Goal: Task Accomplishment & Management: Manage account settings

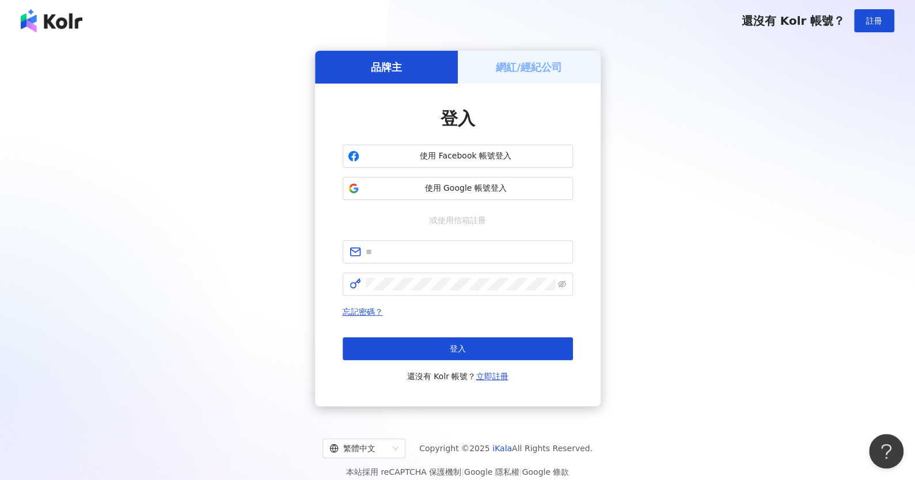
drag, startPoint x: 462, startPoint y: 151, endPoint x: 501, endPoint y: 88, distance: 74.0
click at [497, 92] on div "登入 使用 Facebook 帳號登入 使用 Google 帳號登入 或使用信箱註冊 忘記密碼？ 登入 還沒有 Kolr 帳號？ 立即註冊" at bounding box center [458, 244] width 286 height 322
click at [514, 76] on div "網紅/經紀公司" at bounding box center [529, 67] width 143 height 33
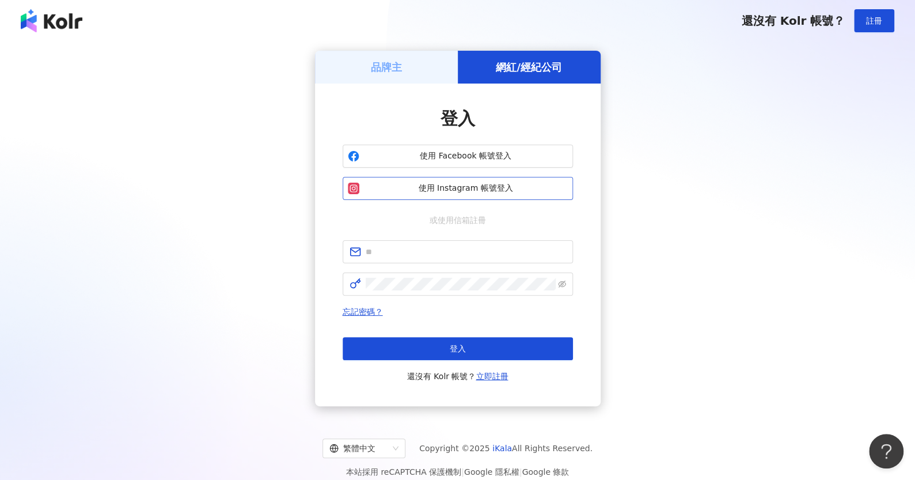
click at [475, 178] on button "使用 Instagram 帳號登入" at bounding box center [458, 188] width 230 height 23
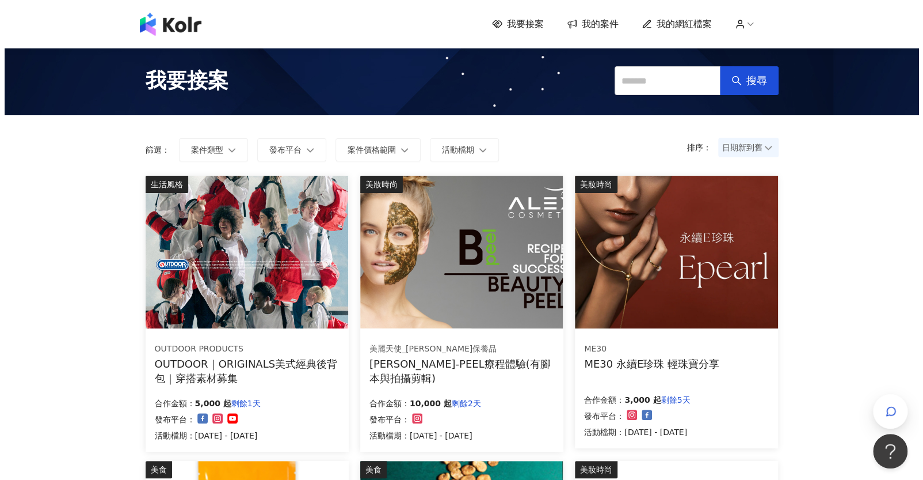
scroll to position [58, 0]
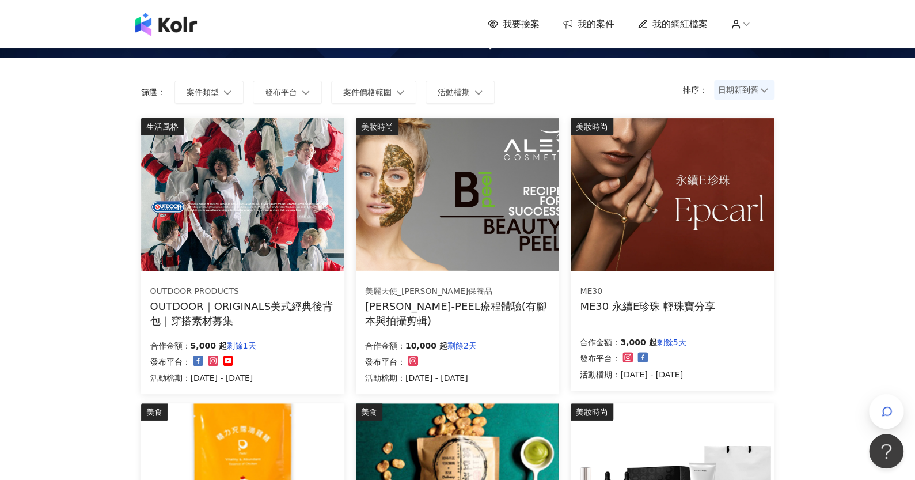
click at [293, 328] on div "OUTDOOR PRODUCTS OUTDOOR｜ORIGINALS美式經典後背包｜穿搭素材募集 合作金額： 5,000 起 剩餘1天 發布平台： 活動檔期：…" at bounding box center [242, 334] width 203 height 119
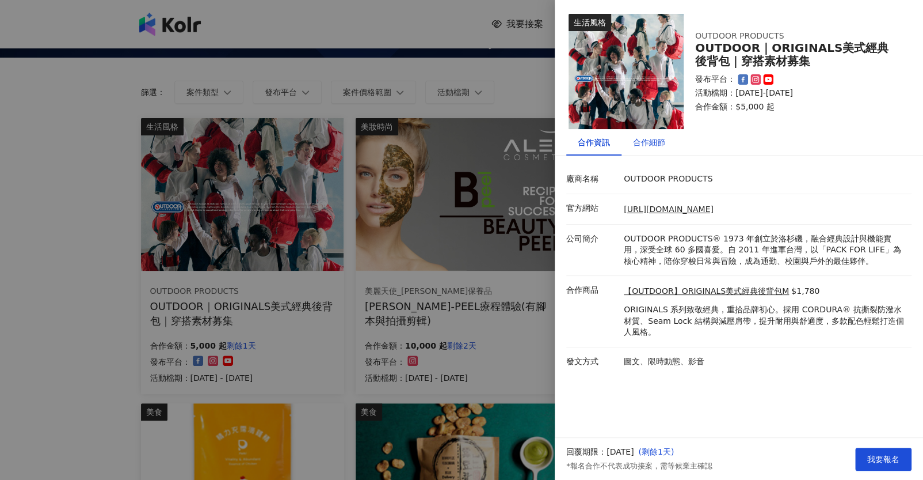
click at [653, 142] on div "合作細節" at bounding box center [649, 142] width 32 height 13
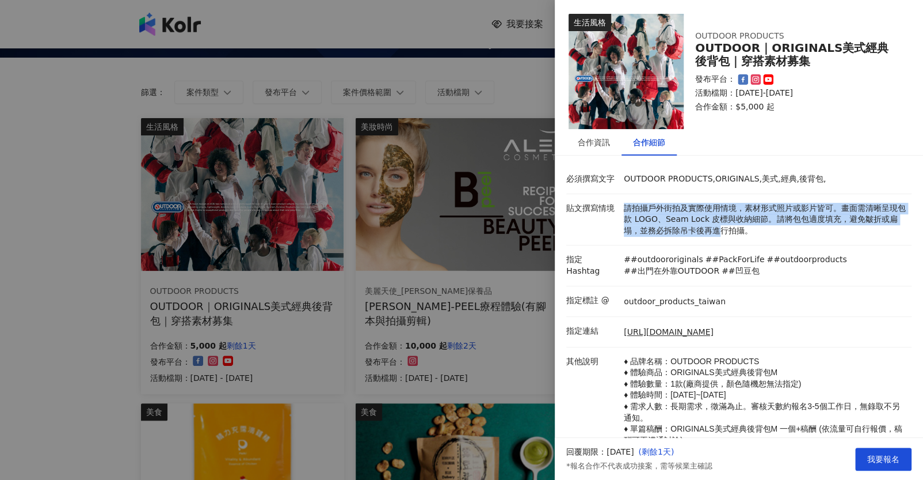
drag, startPoint x: 625, startPoint y: 207, endPoint x: 726, endPoint y: 225, distance: 102.3
click at [726, 225] on p "請拍攝戶外街拍及實際使用情境，素材形式照片或影片皆可。畫面需清晰呈現包款 LOGO、Seam Lock 皮標與收納細節。請將包包適度填充，避免皺折或扁塌，並務…" at bounding box center [765, 220] width 282 height 34
click at [725, 225] on p "請拍攝戶外街拍及實際使用情境，素材形式照片或影片皆可。畫面需清晰呈現包款 LOGO、Seam Lock 皮標與收納細節。請將包包適度填充，避免皺折或扁塌，並務…" at bounding box center [765, 220] width 282 height 34
click at [724, 226] on p "請拍攝戶外街拍及實際使用情境，素材形式照片或影片皆可。畫面需清晰呈現包款 LOGO、Seam Lock 皮標與收納細節。請將包包適度填充，避免皺折或扁塌，並務…" at bounding box center [765, 220] width 282 height 34
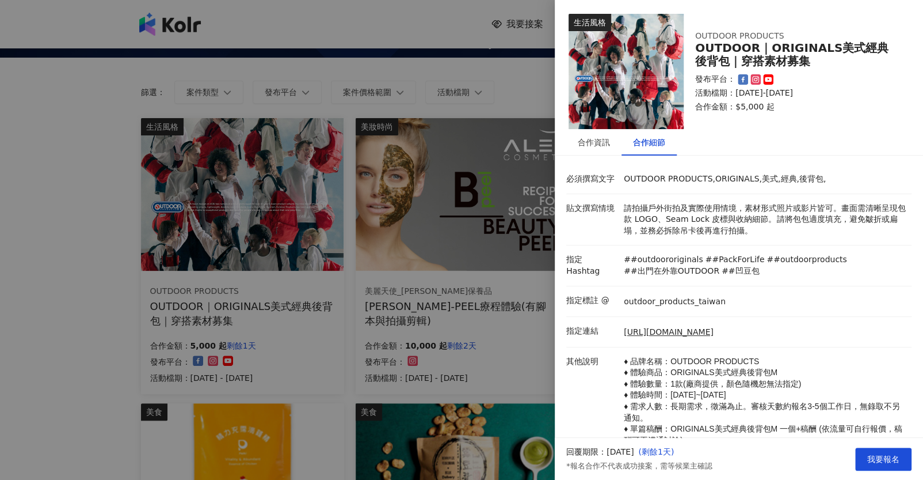
click at [732, 244] on li "貼文撰寫情境 請拍攝戶外街拍及實際使用情境，素材形式照片或影片皆可。畫面需清晰呈現包款 LOGO、Seam Lock 皮標與收納細節。請將包包適度填充，避免皺…" at bounding box center [738, 220] width 345 height 52
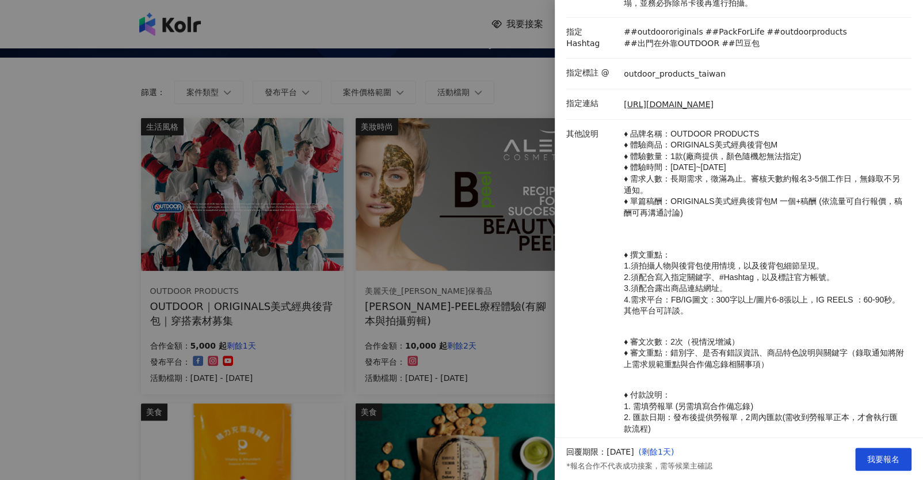
scroll to position [230, 0]
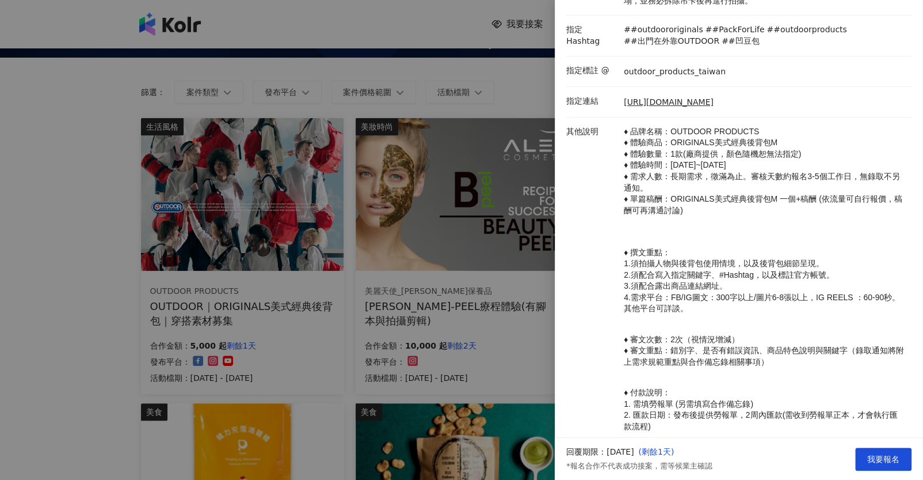
click at [404, 324] on div at bounding box center [461, 240] width 923 height 480
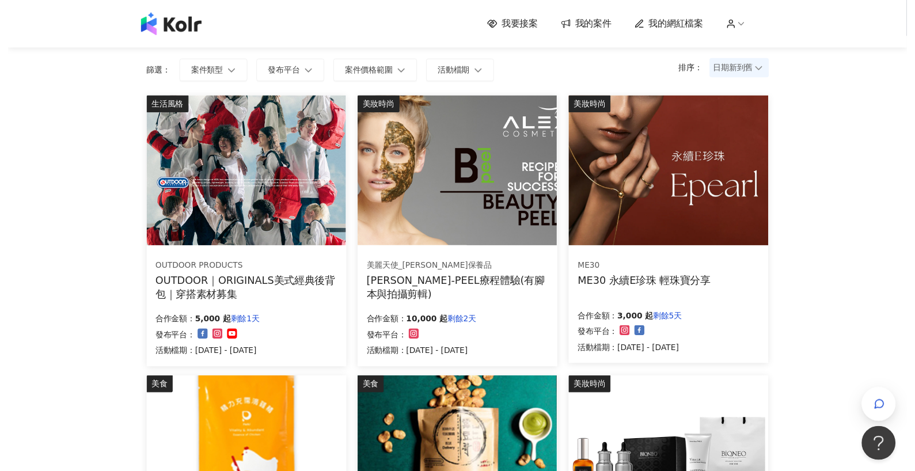
scroll to position [0, 0]
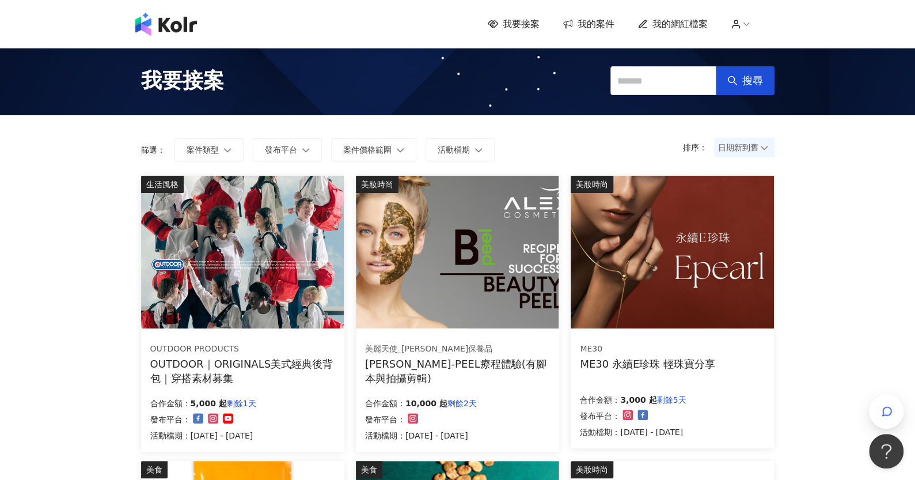
click at [697, 25] on span "我的網紅檔案" at bounding box center [679, 24] width 55 height 13
